Goal: Information Seeking & Learning: Learn about a topic

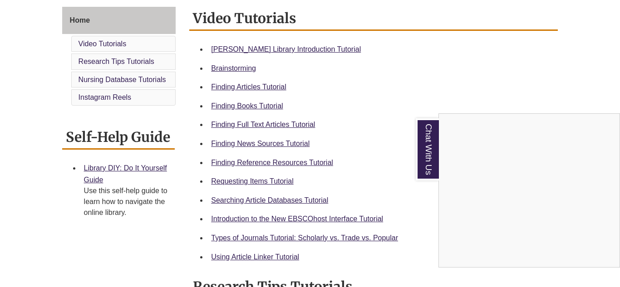
scroll to position [249, 0]
click at [258, 162] on div "Chat With Us" at bounding box center [310, 143] width 620 height 287
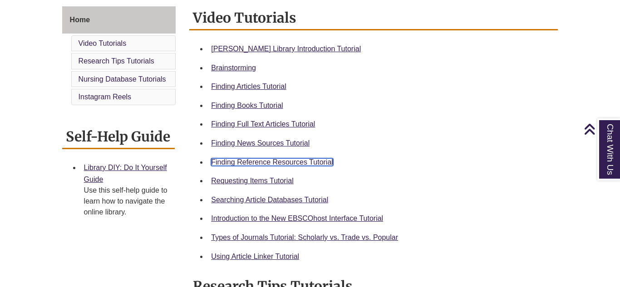
click at [257, 161] on link "Finding Reference Resources Tutorial" at bounding box center [272, 162] width 122 height 8
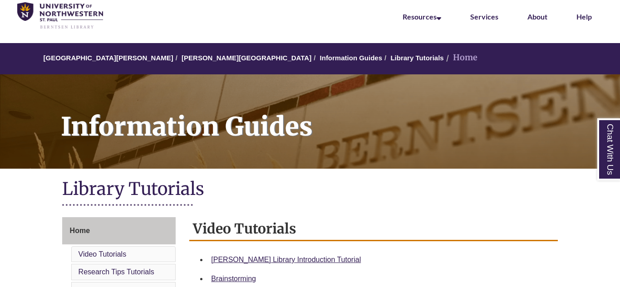
scroll to position [42, 0]
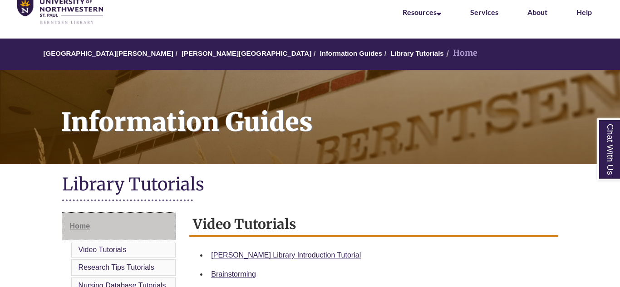
click at [81, 230] on span "Home" at bounding box center [80, 226] width 20 height 8
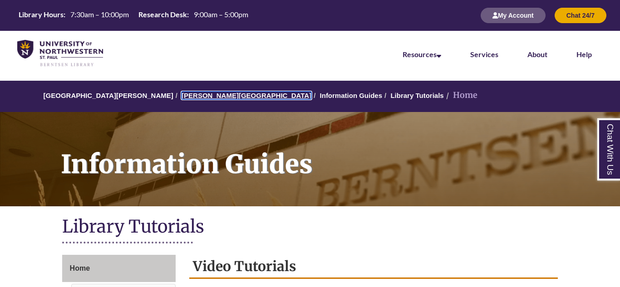
click at [181, 92] on link "[PERSON_NAME][GEOGRAPHIC_DATA]" at bounding box center [246, 96] width 130 height 8
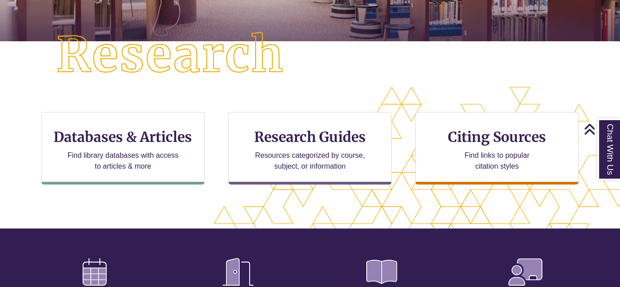
scroll to position [230, 0]
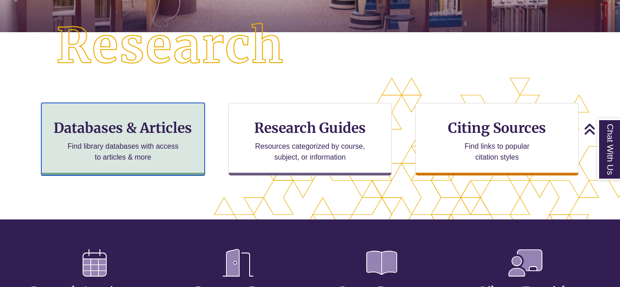
click at [144, 131] on h3 "Databases & Articles" at bounding box center [123, 127] width 148 height 17
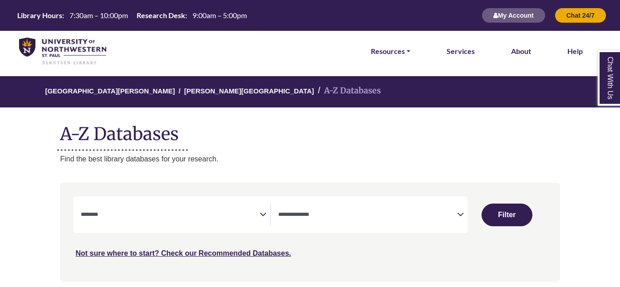
select select "Database Subject Filter"
select select "Database Types Filter"
click at [248, 208] on span "Search filters" at bounding box center [170, 214] width 179 height 23
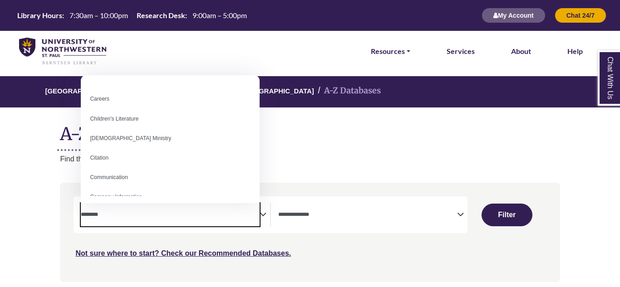
scroll to position [93, 0]
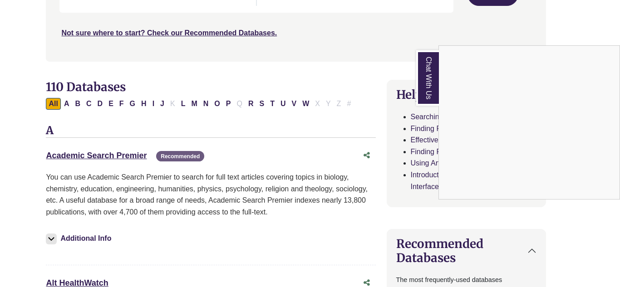
scroll to position [207, 13]
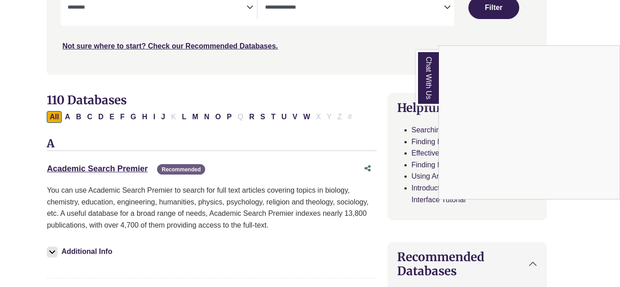
click at [229, 119] on div "Chat With Us" at bounding box center [310, 143] width 620 height 287
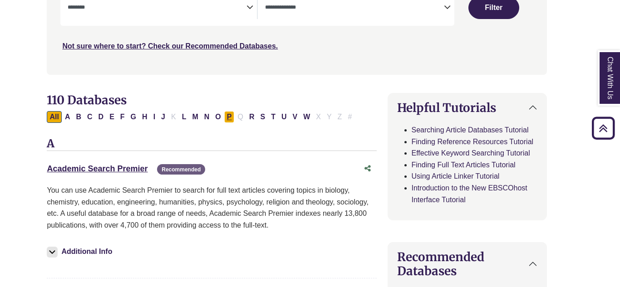
click at [229, 117] on button "P" at bounding box center [229, 117] width 10 height 12
select select "Database Subject Filter"
select select "Database Types Filter"
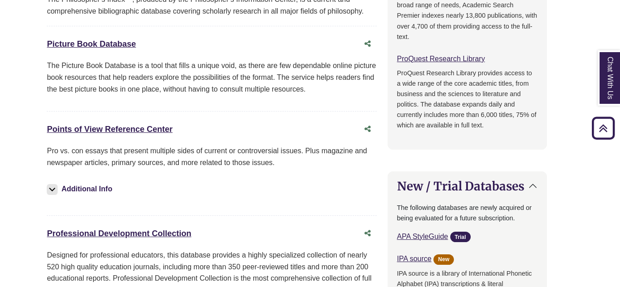
scroll to position [582, 13]
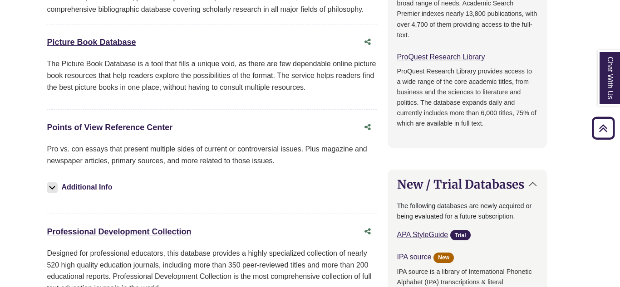
click at [164, 126] on link "Points of View Reference Center This link opens in a new window" at bounding box center [110, 127] width 126 height 9
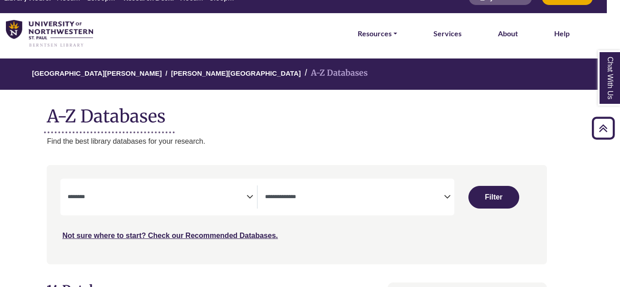
scroll to position [0, 13]
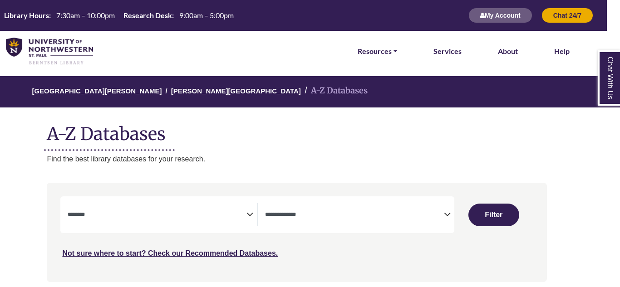
click at [249, 216] on icon "Search filters" at bounding box center [249, 213] width 7 height 14
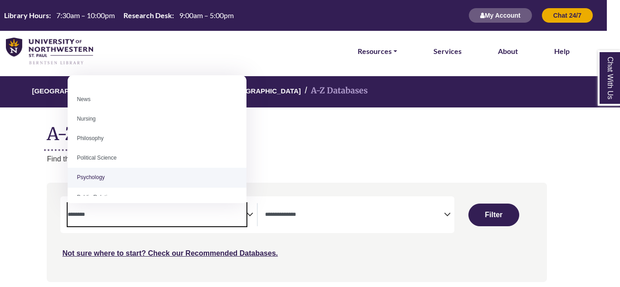
scroll to position [654, 0]
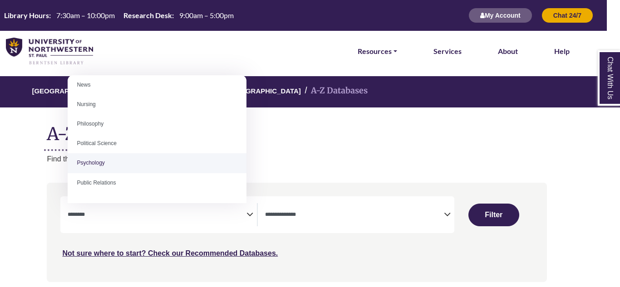
select select "*****"
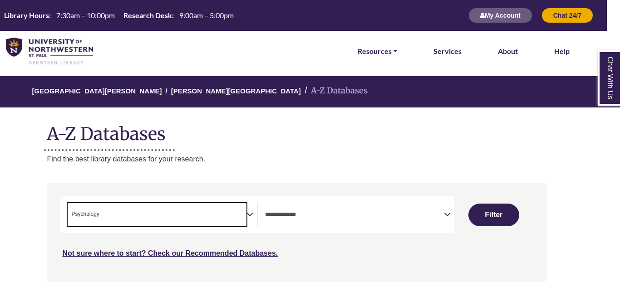
click at [442, 215] on textarea "Search" at bounding box center [354, 215] width 179 height 7
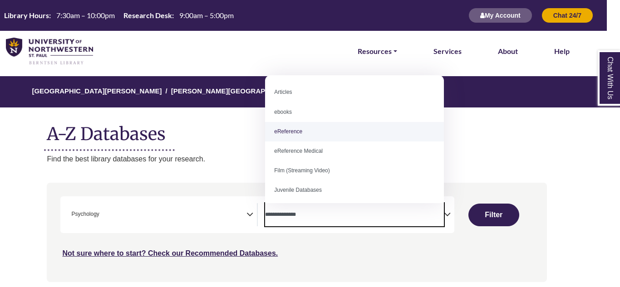
select select "*****"
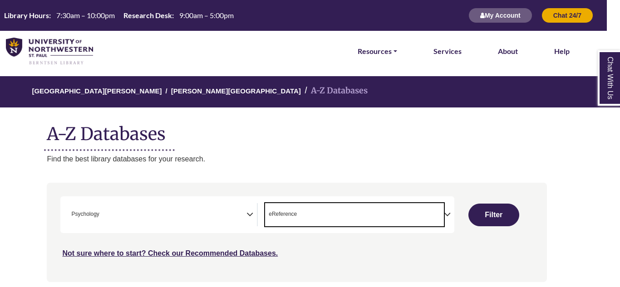
scroll to position [18, 0]
click at [489, 213] on button "Filter" at bounding box center [493, 215] width 51 height 23
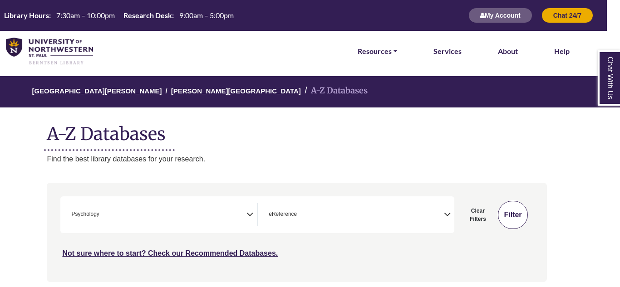
click at [507, 209] on button "Filter" at bounding box center [512, 215] width 29 height 28
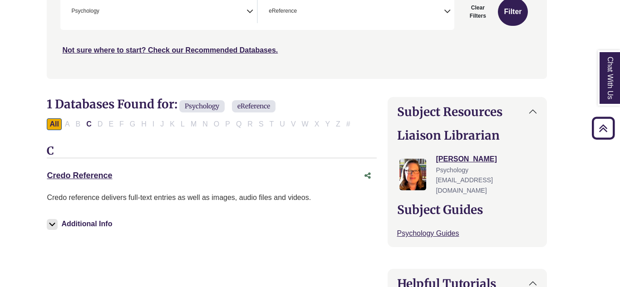
scroll to position [210, 13]
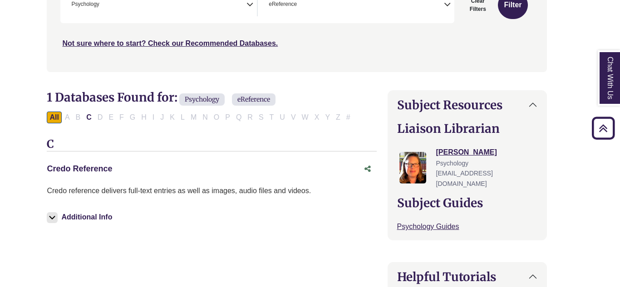
click at [101, 166] on link "Credo Reference This link opens in a new window" at bounding box center [79, 168] width 65 height 9
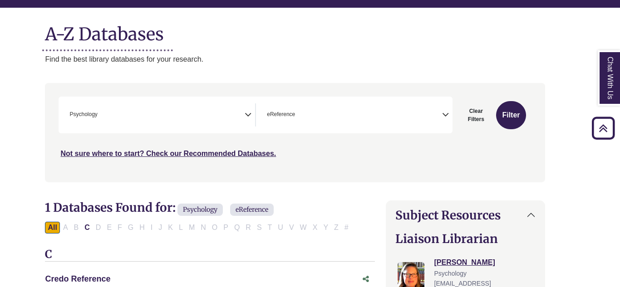
scroll to position [98, 15]
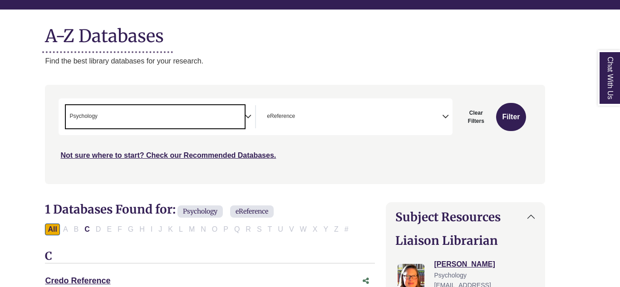
click at [235, 114] on span "× Psychology" at bounding box center [155, 116] width 179 height 23
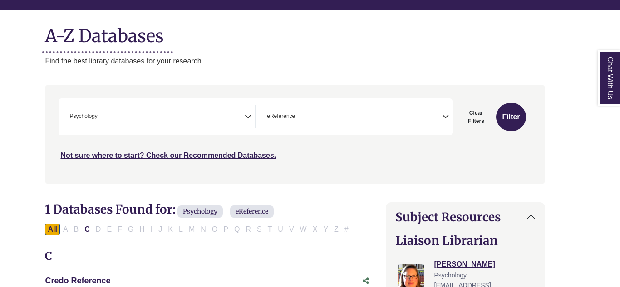
click at [325, 275] on div "Credo Reference This link opens in a new window" at bounding box center [200, 280] width 311 height 13
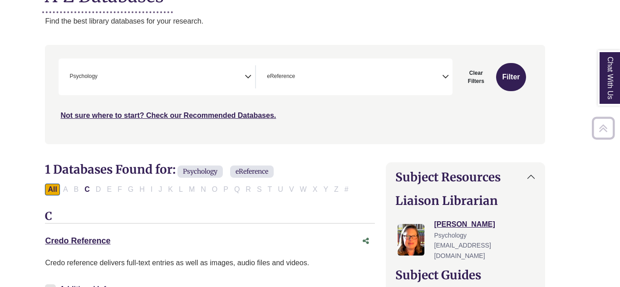
scroll to position [157, 15]
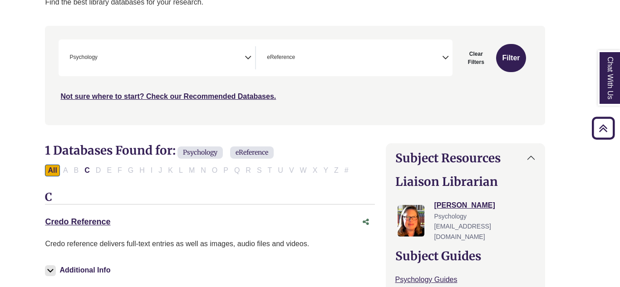
click at [428, 59] on span "× eReference" at bounding box center [352, 57] width 179 height 23
click at [245, 55] on icon "Search filters" at bounding box center [248, 56] width 7 height 14
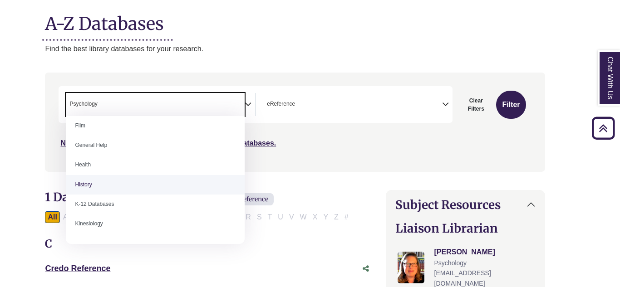
scroll to position [397, 0]
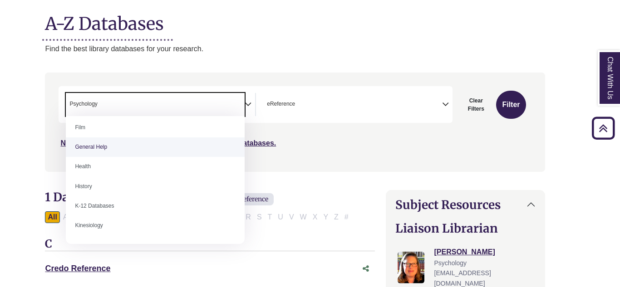
select select "*****"
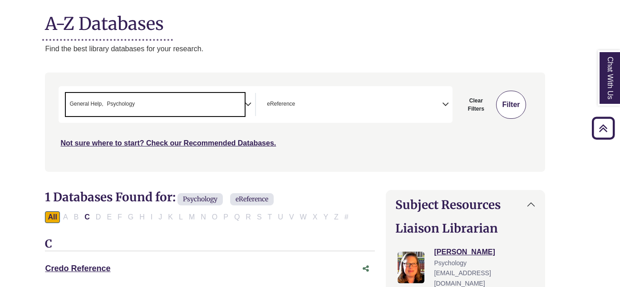
click at [519, 111] on button "Filter" at bounding box center [510, 105] width 29 height 28
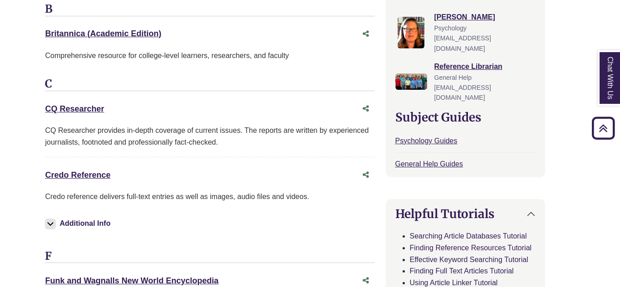
scroll to position [349, 15]
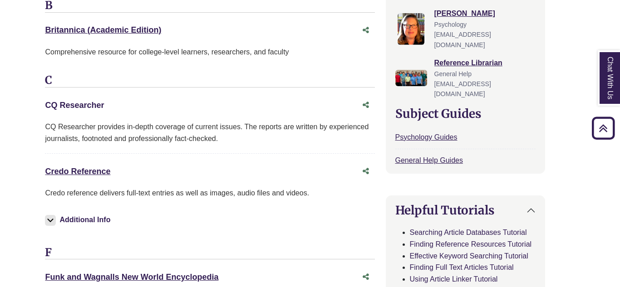
click at [102, 104] on link "CQ Researcher This link opens in a new window" at bounding box center [74, 105] width 59 height 9
click at [291, 178] on div "Credo Reference This link opens in a new window" at bounding box center [209, 171] width 329 height 17
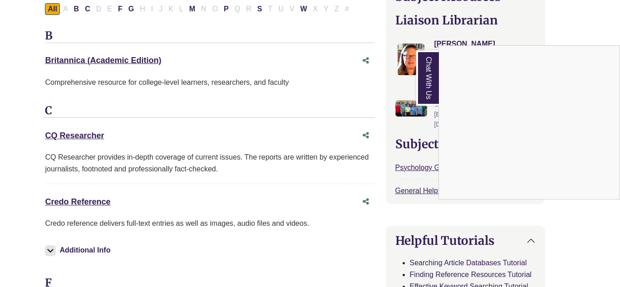
scroll to position [310, 15]
